Goal: Information Seeking & Learning: Learn about a topic

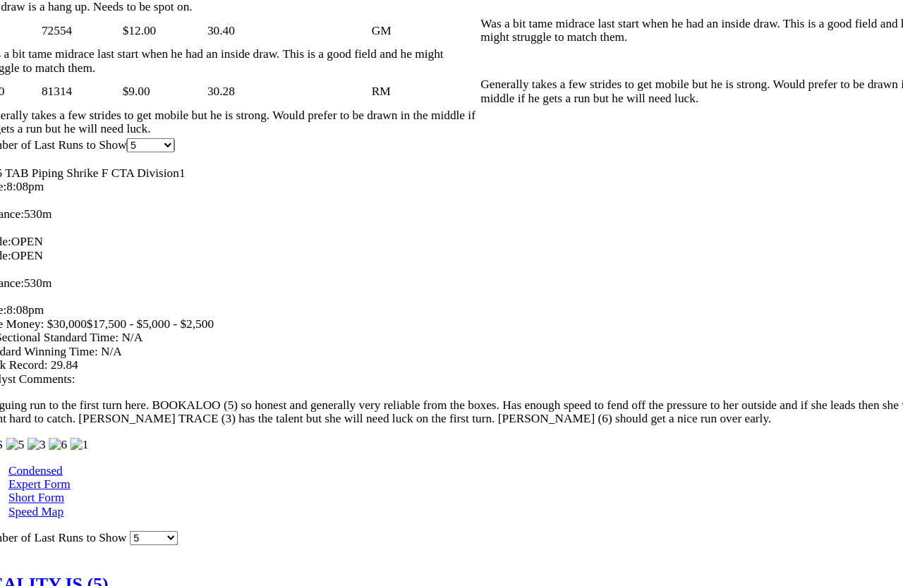
scroll to position [1271, 0]
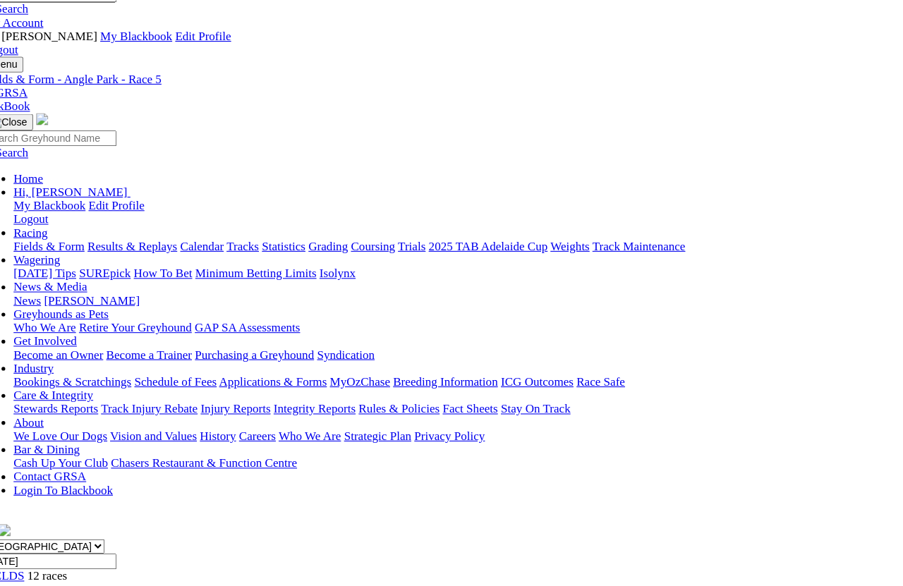
scroll to position [0, 0]
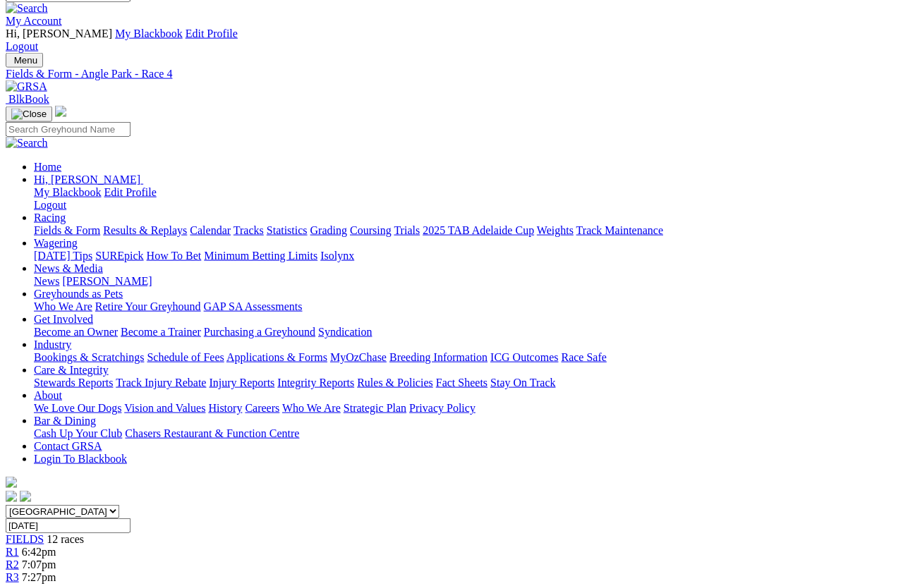
scroll to position [18, 0]
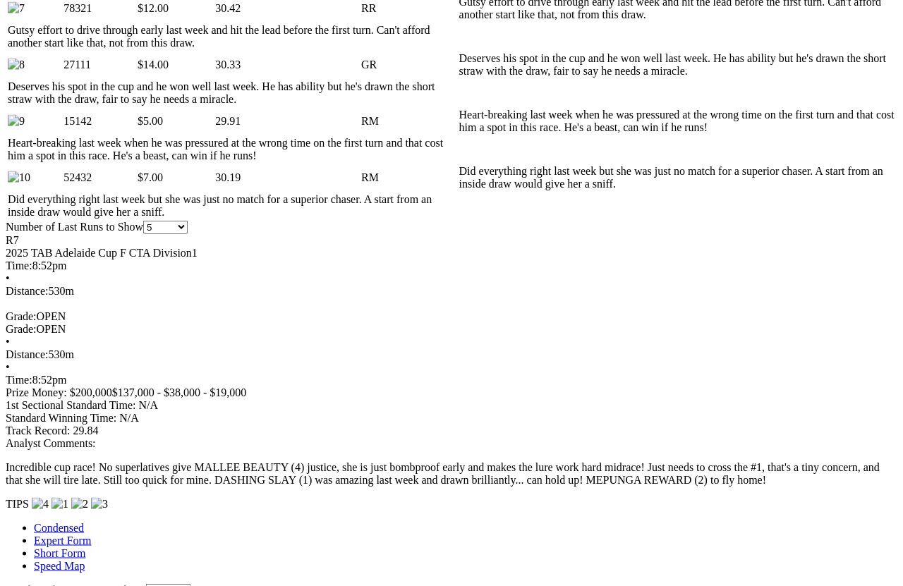
scroll to position [1178, 0]
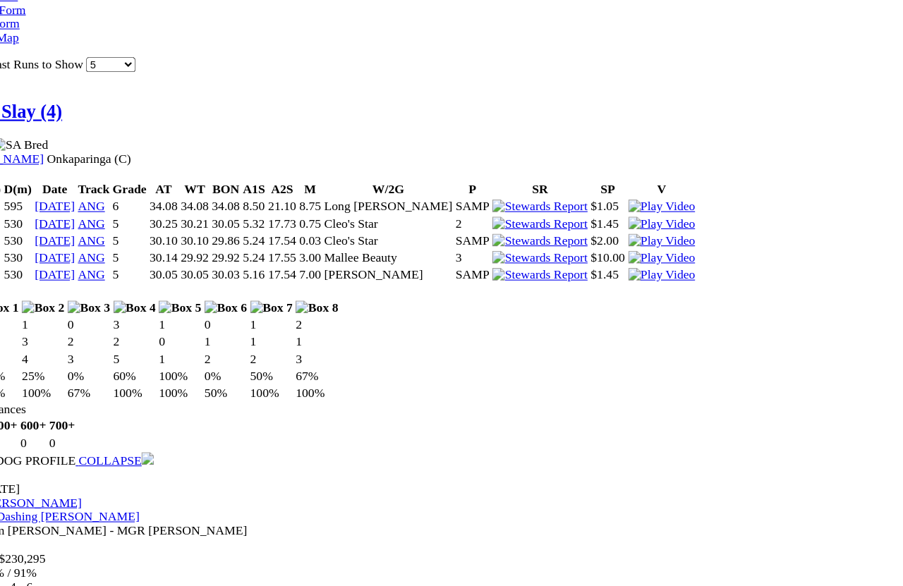
scroll to position [1715, 0]
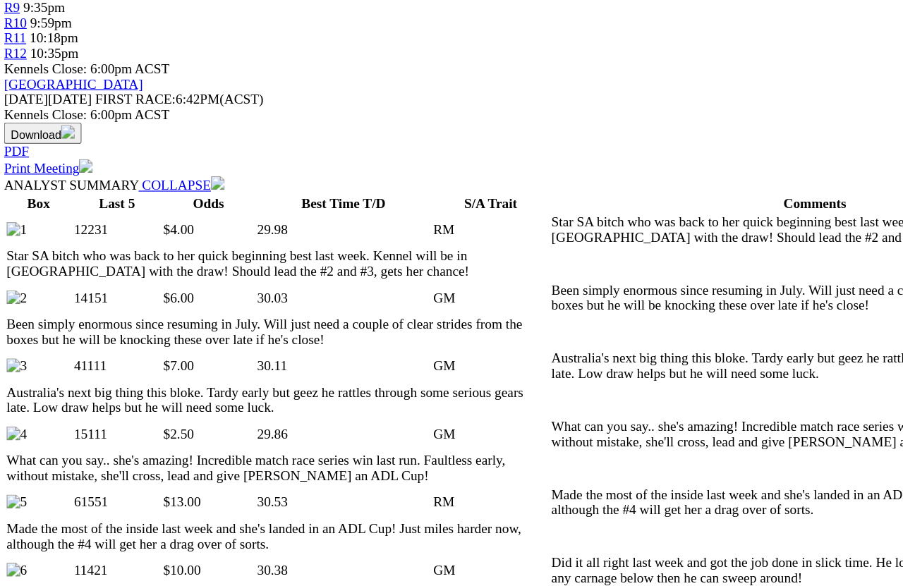
scroll to position [666, 1]
